Goal: Task Accomplishment & Management: Manage account settings

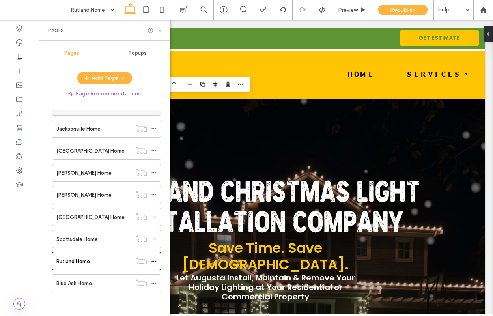
scroll to position [2612, 0]
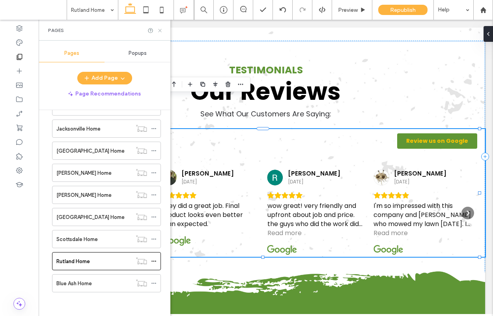
click at [159, 31] on icon at bounding box center [160, 31] width 6 height 6
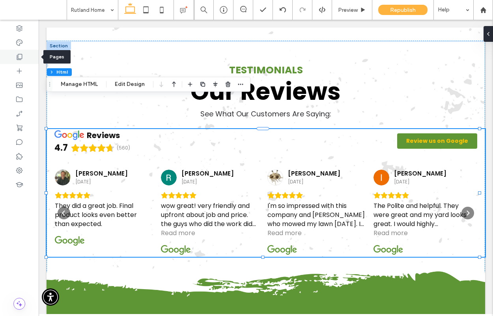
click at [19, 60] on icon at bounding box center [19, 57] width 8 height 8
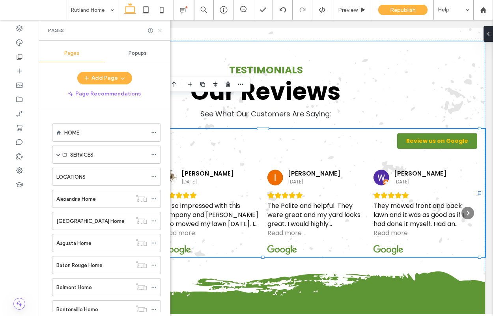
click at [158, 32] on icon at bounding box center [160, 31] width 6 height 6
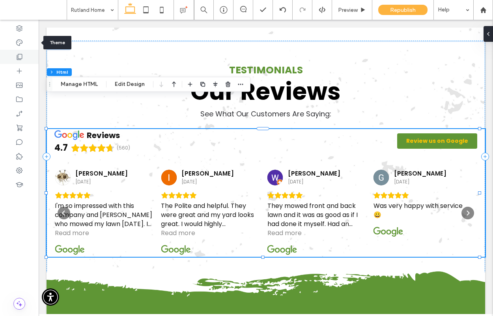
click at [20, 54] on use at bounding box center [20, 57] width 6 height 6
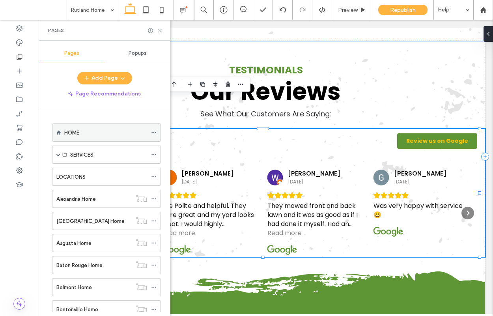
click at [80, 137] on div "HOME" at bounding box center [105, 132] width 83 height 17
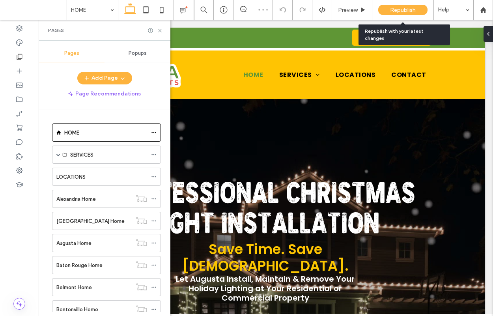
click at [398, 12] on span "Republish" at bounding box center [403, 10] width 26 height 7
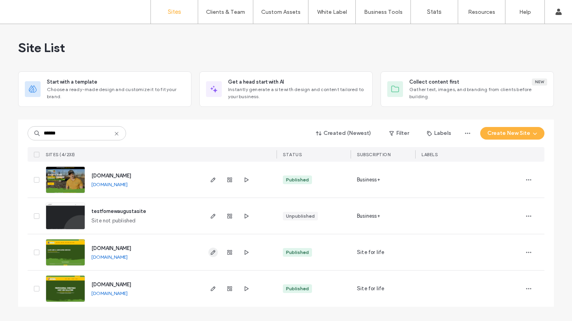
type input "******"
click at [214, 254] on icon "button" at bounding box center [213, 252] width 6 height 6
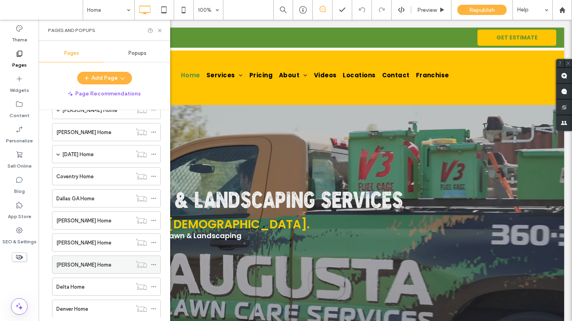
scroll to position [1027, 0]
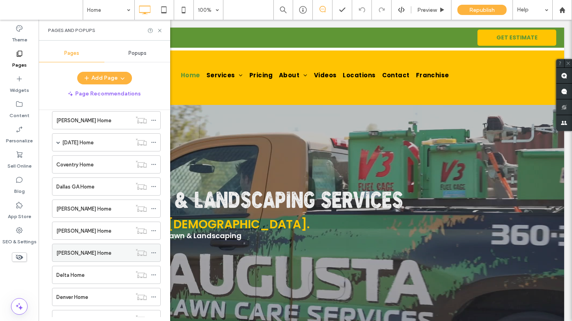
click at [78, 255] on label "[PERSON_NAME] Home" at bounding box center [83, 253] width 55 height 14
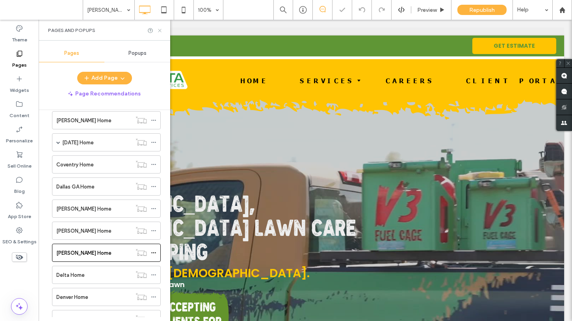
click at [160, 32] on icon at bounding box center [160, 31] width 6 height 6
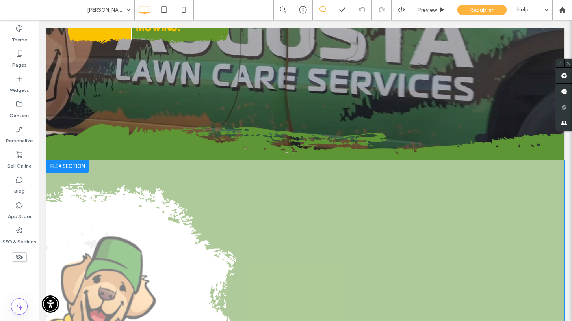
scroll to position [425, 0]
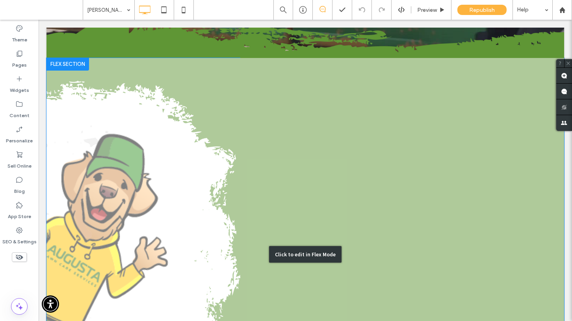
click at [362, 155] on div "Click to edit in Flex Mode" at bounding box center [305, 254] width 518 height 393
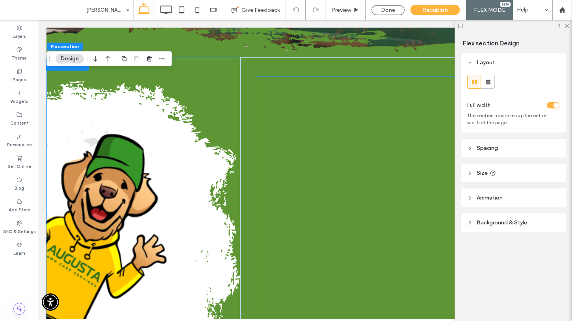
click at [362, 155] on div at bounding box center [402, 254] width 292 height 354
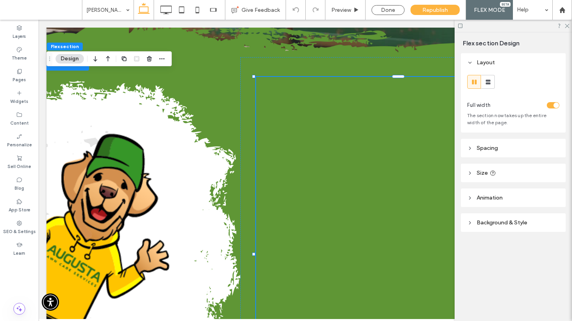
click at [362, 155] on div at bounding box center [402, 254] width 292 height 354
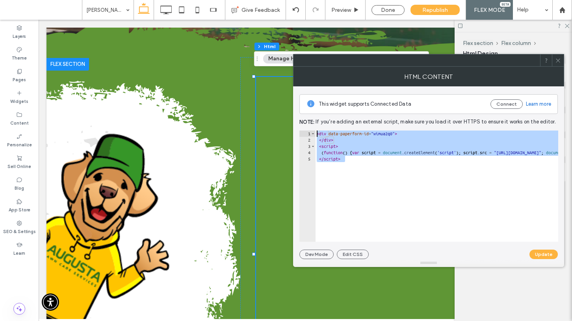
drag, startPoint x: 363, startPoint y: 165, endPoint x: 311, endPoint y: 123, distance: 67.3
click at [311, 123] on div "This widget supports Connected Data Connect Learn more Note: If you’re adding a…" at bounding box center [428, 172] width 258 height 173
paste textarea "**********"
type textarea "**********"
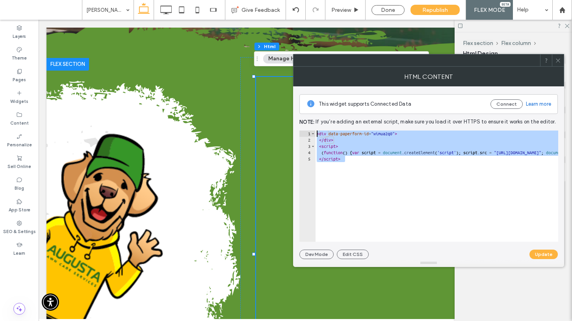
scroll to position [0, 350]
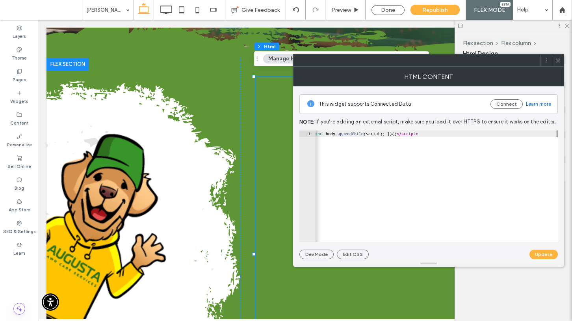
click at [542, 259] on div at bounding box center [428, 263] width 271 height 8
click at [543, 255] on button "Update" at bounding box center [544, 253] width 28 height 9
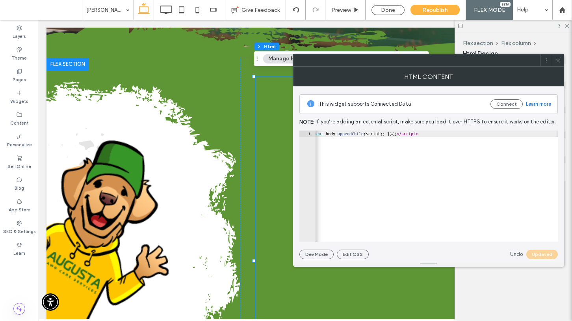
click at [558, 60] on use at bounding box center [558, 60] width 4 height 4
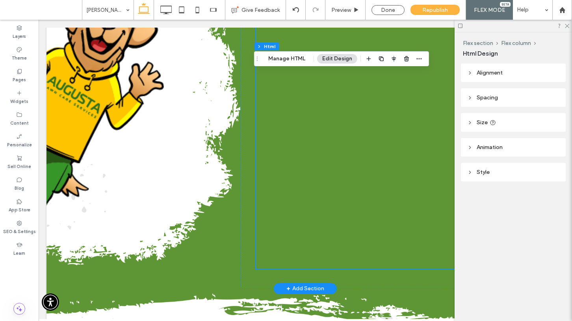
scroll to position [607, 0]
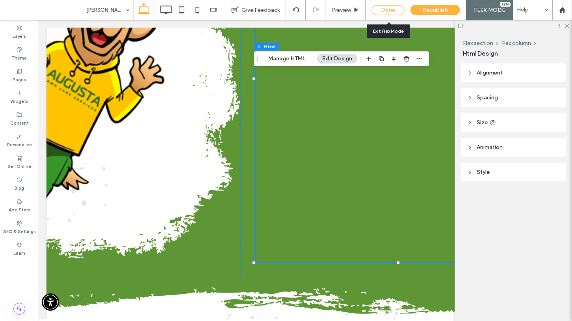
drag, startPoint x: 384, startPoint y: 13, endPoint x: 50, endPoint y: 49, distance: 335.7
click at [384, 13] on div "Done" at bounding box center [388, 10] width 33 height 10
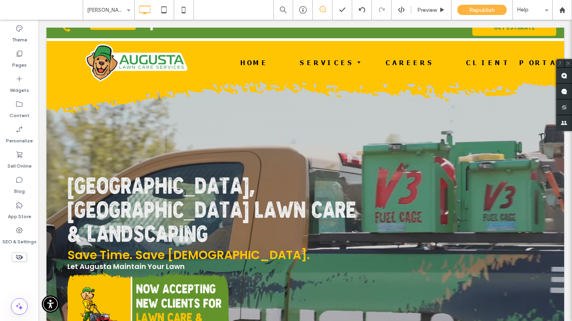
scroll to position [0, 0]
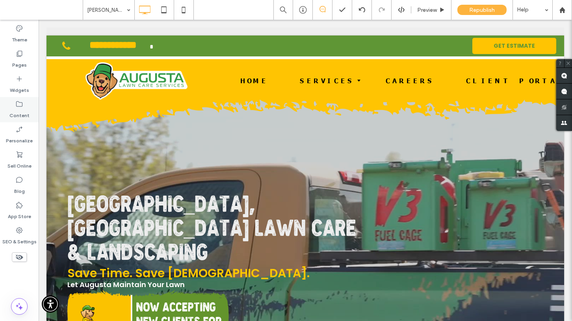
click at [26, 103] on div "Content" at bounding box center [19, 109] width 39 height 25
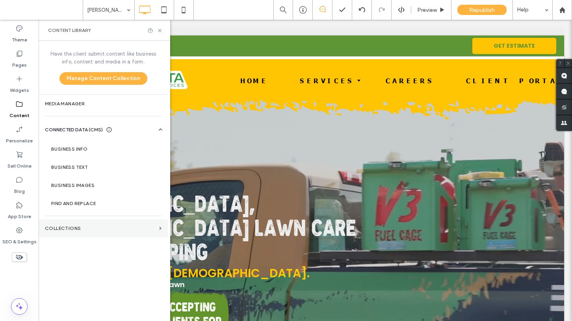
click at [61, 220] on section "Collections" at bounding box center [103, 228] width 129 height 18
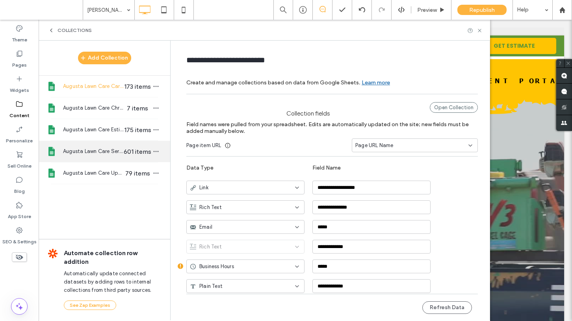
click at [108, 151] on span "Augusta Lawn Care Services" at bounding box center [93, 151] width 61 height 8
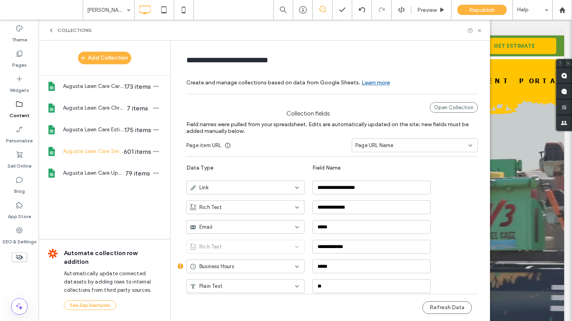
type input "**********"
click at [457, 106] on div "Open Collection" at bounding box center [454, 107] width 48 height 11
click at [461, 309] on button "Refresh Data" at bounding box center [447, 307] width 50 height 13
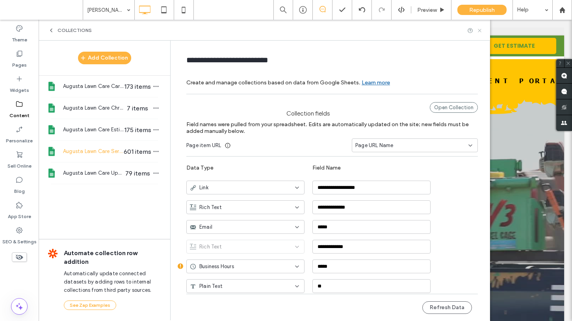
click at [481, 31] on use at bounding box center [479, 30] width 3 height 3
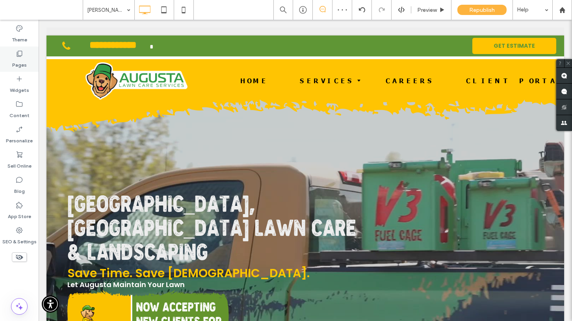
click at [19, 53] on icon at bounding box center [19, 54] width 8 height 8
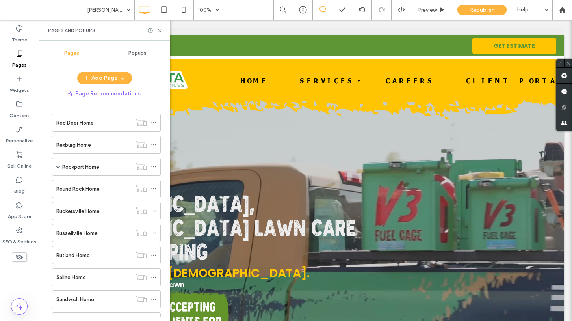
scroll to position [3189, 0]
click at [90, 257] on label "Rutland Home" at bounding box center [72, 254] width 33 height 14
click at [160, 29] on icon at bounding box center [160, 31] width 6 height 6
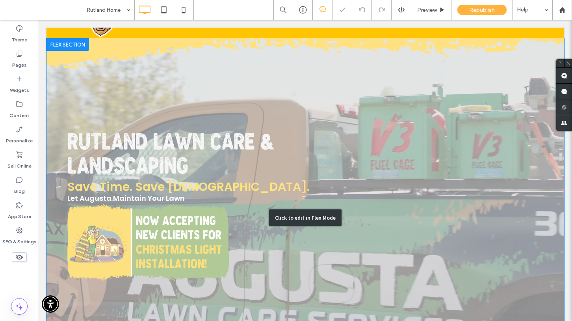
scroll to position [69, 0]
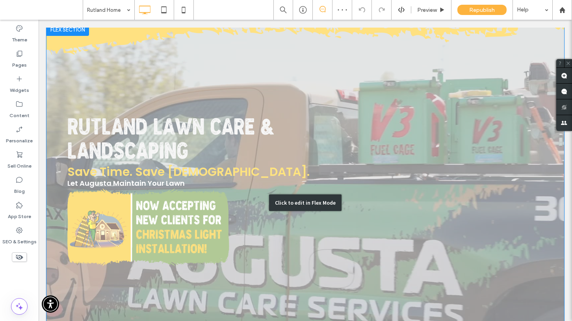
click at [171, 205] on div "Click to edit in Flex Mode" at bounding box center [305, 202] width 518 height 359
click at [171, 205] on img at bounding box center [148, 227] width 162 height 80
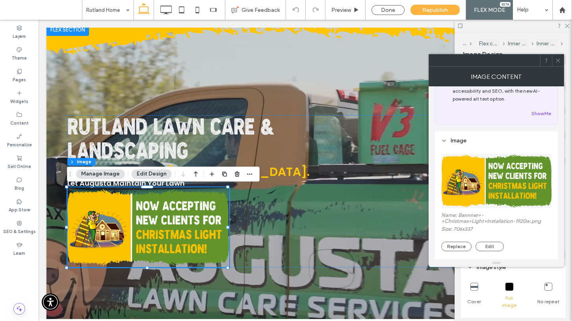
scroll to position [142, 0]
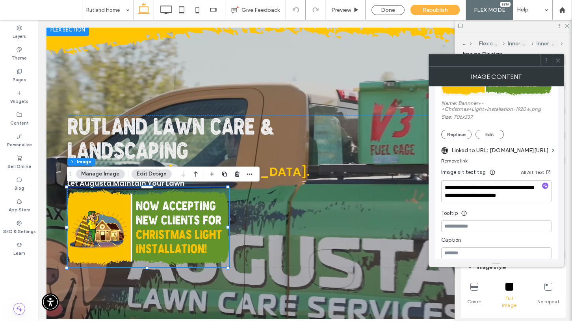
click at [561, 61] on div at bounding box center [558, 60] width 12 height 12
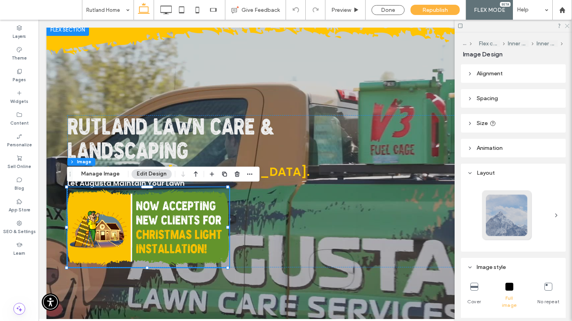
drag, startPoint x: 568, startPoint y: 26, endPoint x: 398, endPoint y: 19, distance: 170.0
click at [568, 26] on icon at bounding box center [566, 25] width 5 height 5
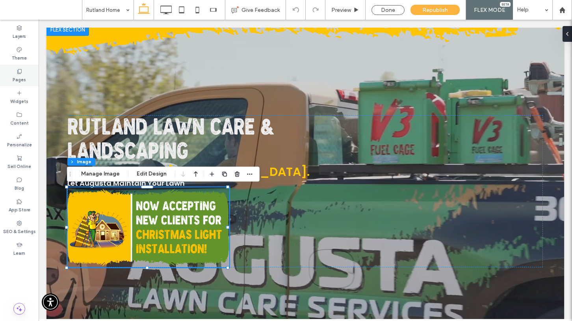
click at [22, 73] on div "Pages" at bounding box center [19, 76] width 39 height 22
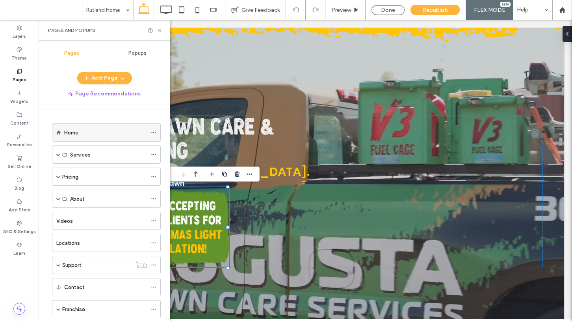
click at [89, 127] on div "Home" at bounding box center [105, 132] width 83 height 17
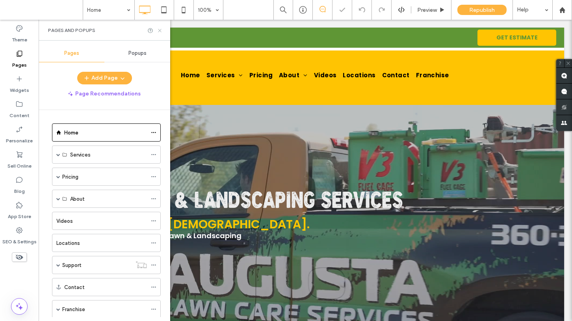
click at [160, 32] on icon at bounding box center [160, 31] width 6 height 6
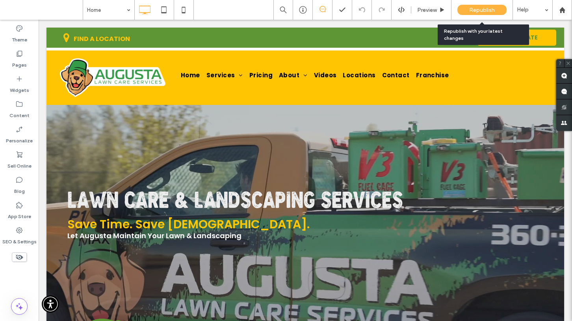
click at [487, 11] on span "Republish" at bounding box center [482, 10] width 26 height 7
